Goal: Information Seeking & Learning: Learn about a topic

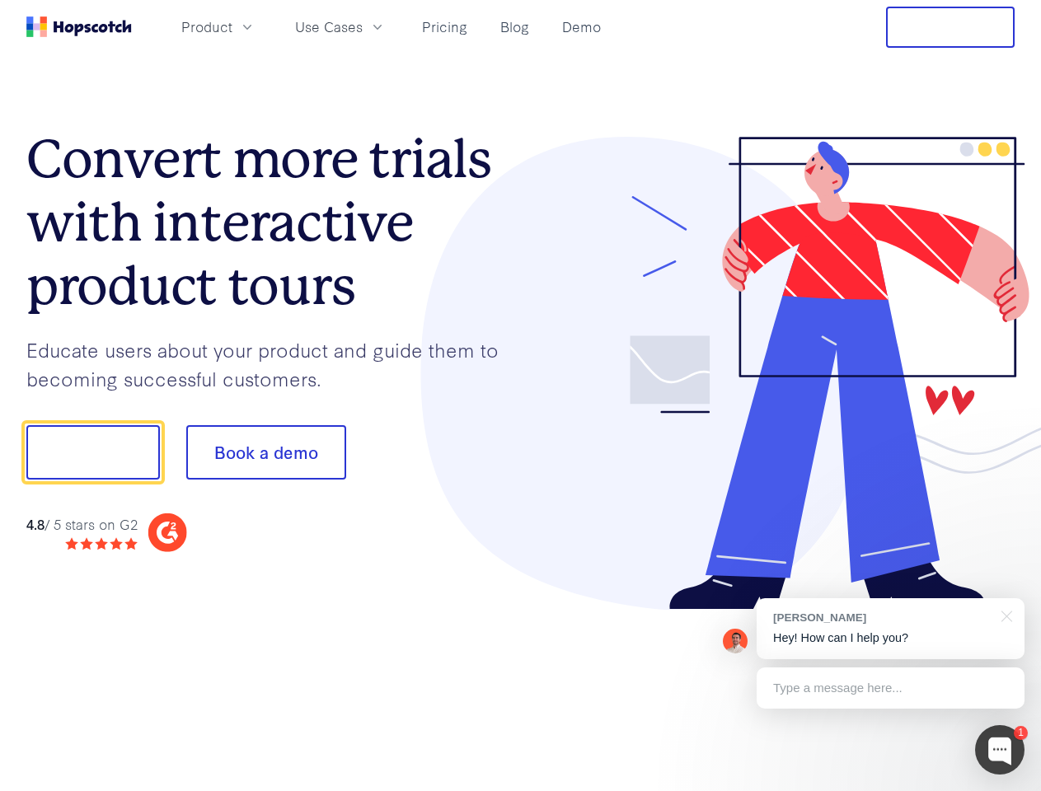
click at [521, 395] on div at bounding box center [768, 374] width 494 height 474
click at [232, 26] on span "Product" at bounding box center [206, 26] width 51 height 21
click at [362, 26] on span "Use Cases" at bounding box center [329, 26] width 68 height 21
click at [950, 27] on button "Free Trial" at bounding box center [950, 27] width 129 height 41
click at [92, 452] on button "Show me!" at bounding box center [92, 452] width 133 height 54
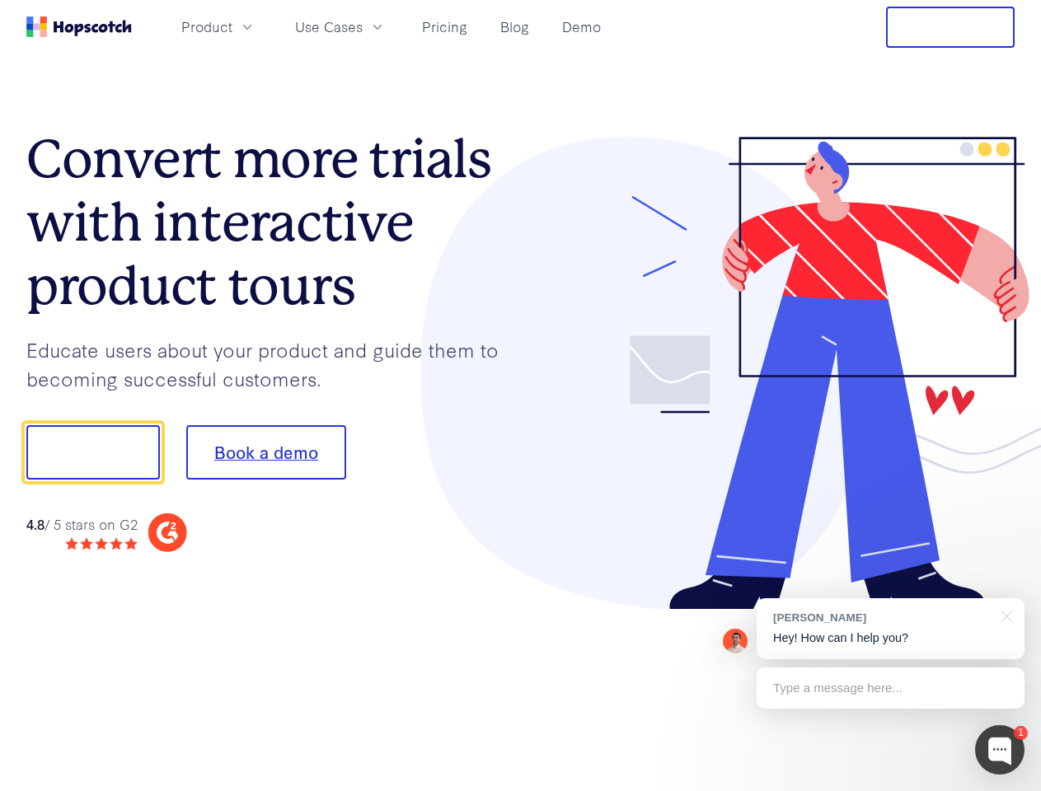
click at [265, 452] on button "Book a demo" at bounding box center [266, 452] width 160 height 54
click at [999, 750] on div at bounding box center [999, 749] width 49 height 49
click at [890, 629] on div "[PERSON_NAME] Hey! How can I help you?" at bounding box center [890, 628] width 268 height 61
click at [1003, 790] on div "1 [PERSON_NAME] Hey! How can I help you? Type a message here... Free live chat …" at bounding box center [520, 791] width 1041 height 0
click at [890, 688] on div at bounding box center [869, 560] width 309 height 329
